Goal: Task Accomplishment & Management: Use online tool/utility

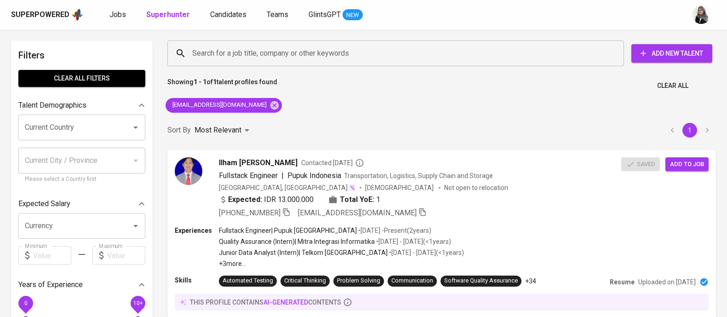
scroll to position [12, 0]
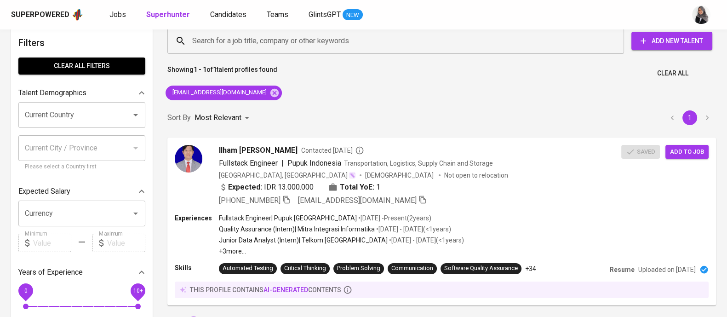
click at [500, 106] on div "Sort By Most Relevant MOST_RELEVANT 1" at bounding box center [441, 118] width 559 height 28
click at [499, 102] on div "Search for a job title, company or other keywords Search for a job title, compa…" at bounding box center [441, 180] width 559 height 314
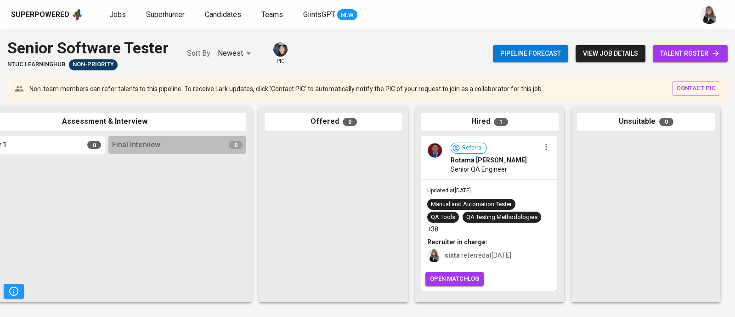
scroll to position [2, 0]
click at [457, 273] on span "open matchlog" at bounding box center [454, 278] width 49 height 11
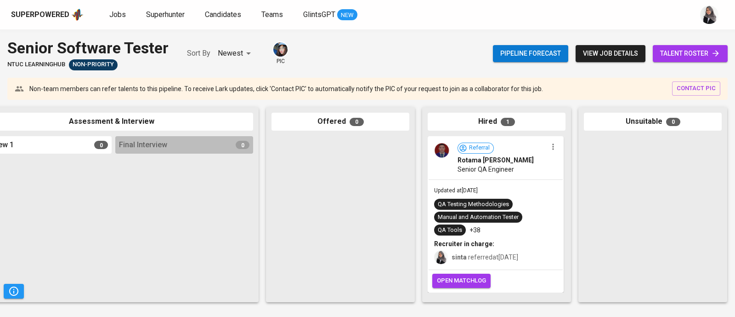
scroll to position [0, 358]
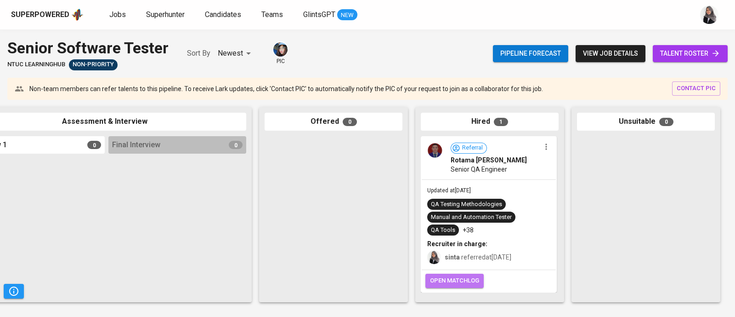
click at [450, 281] on span "open matchlog" at bounding box center [454, 280] width 49 height 11
